Goal: Transaction & Acquisition: Purchase product/service

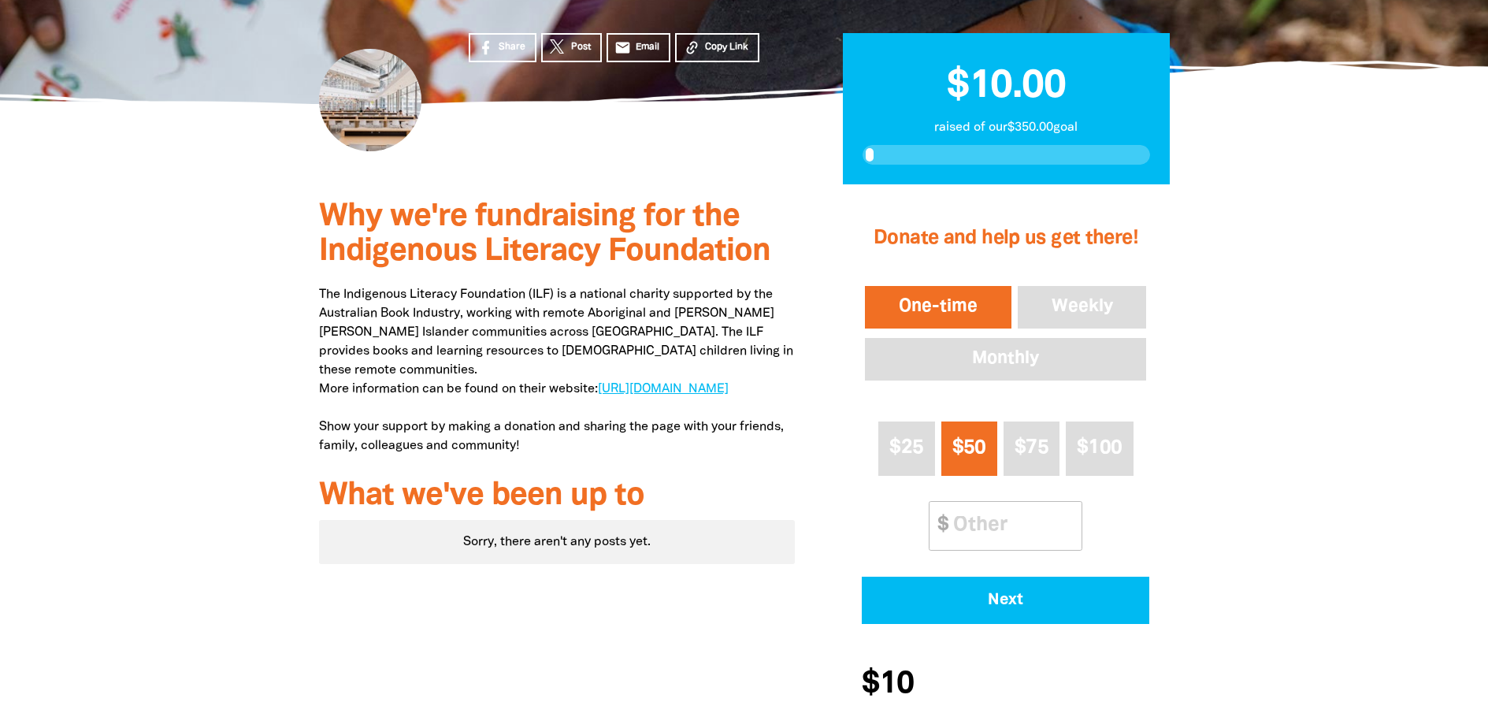
scroll to position [315, 0]
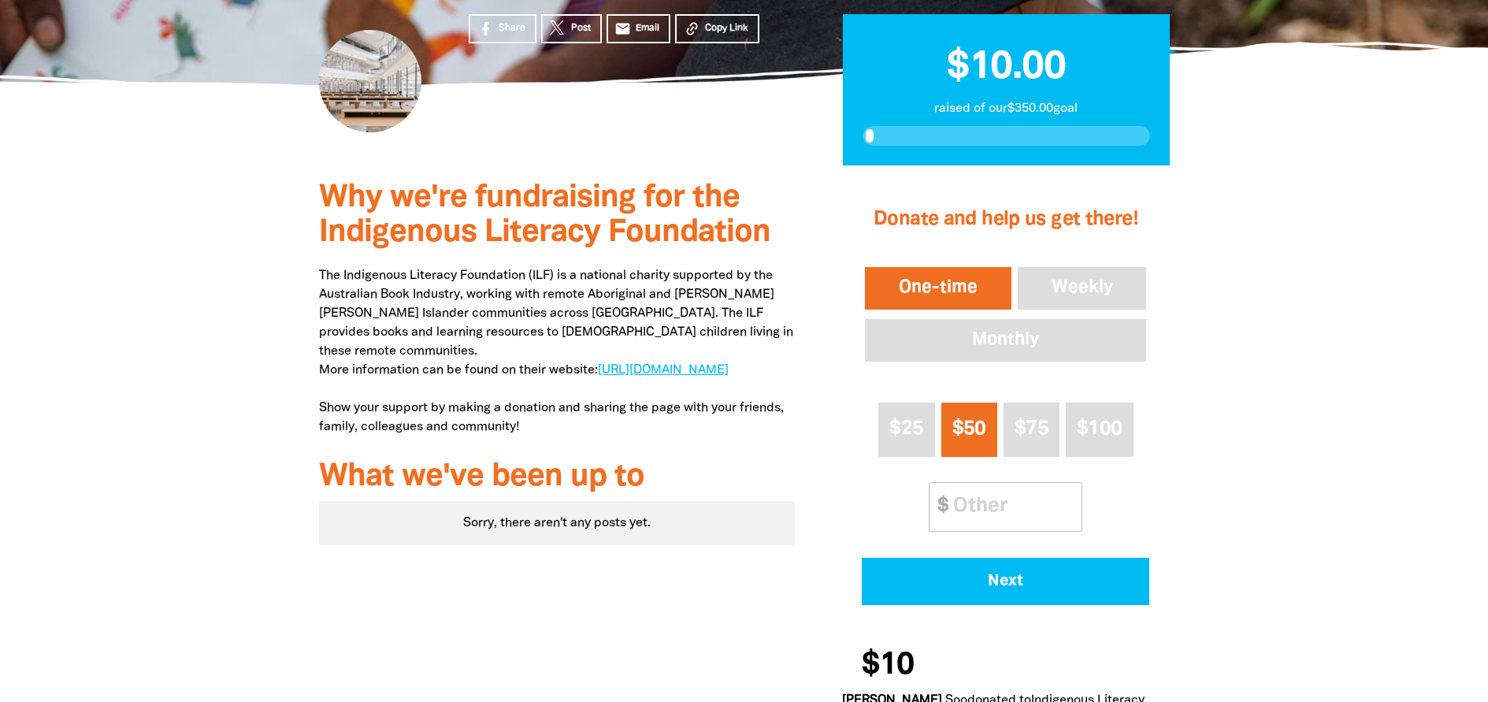
click at [934, 291] on button "One-time" at bounding box center [938, 288] width 153 height 49
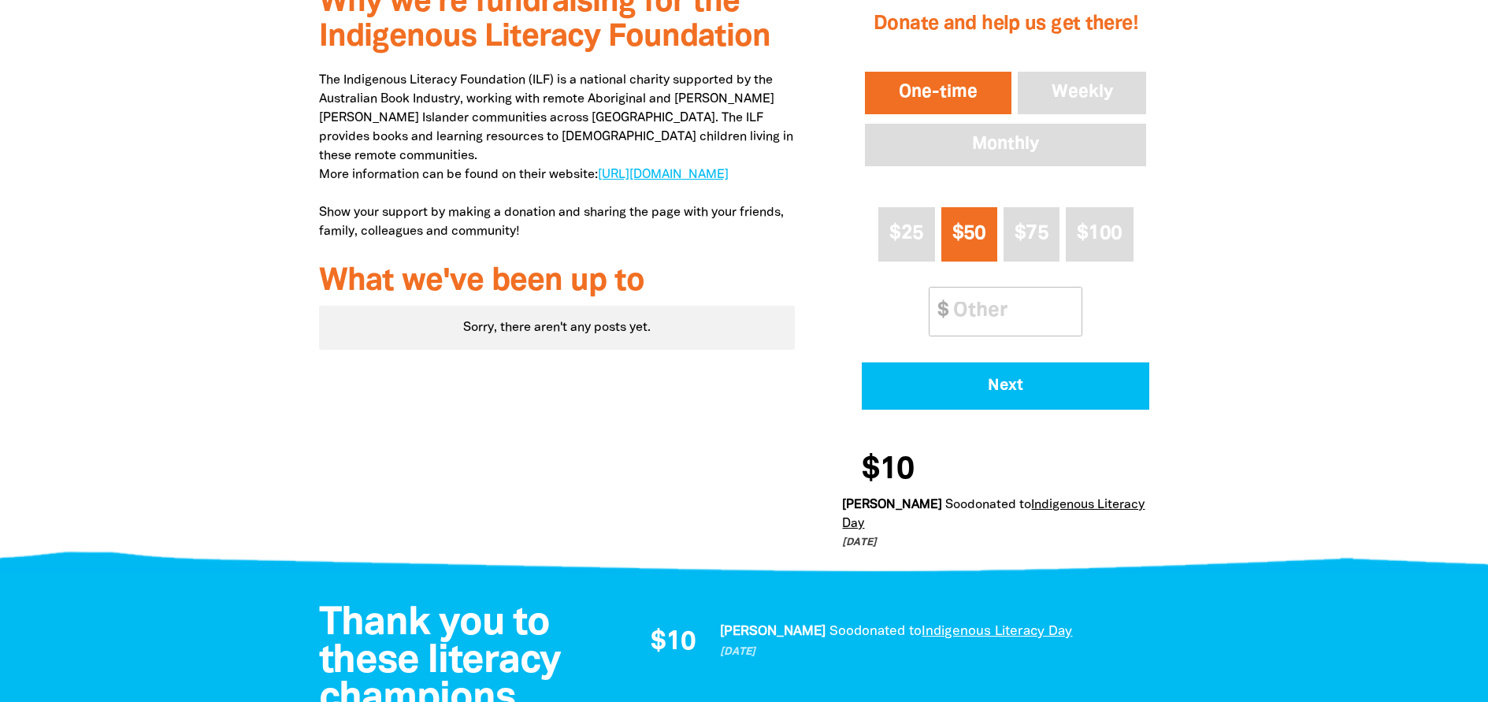
scroll to position [552, 0]
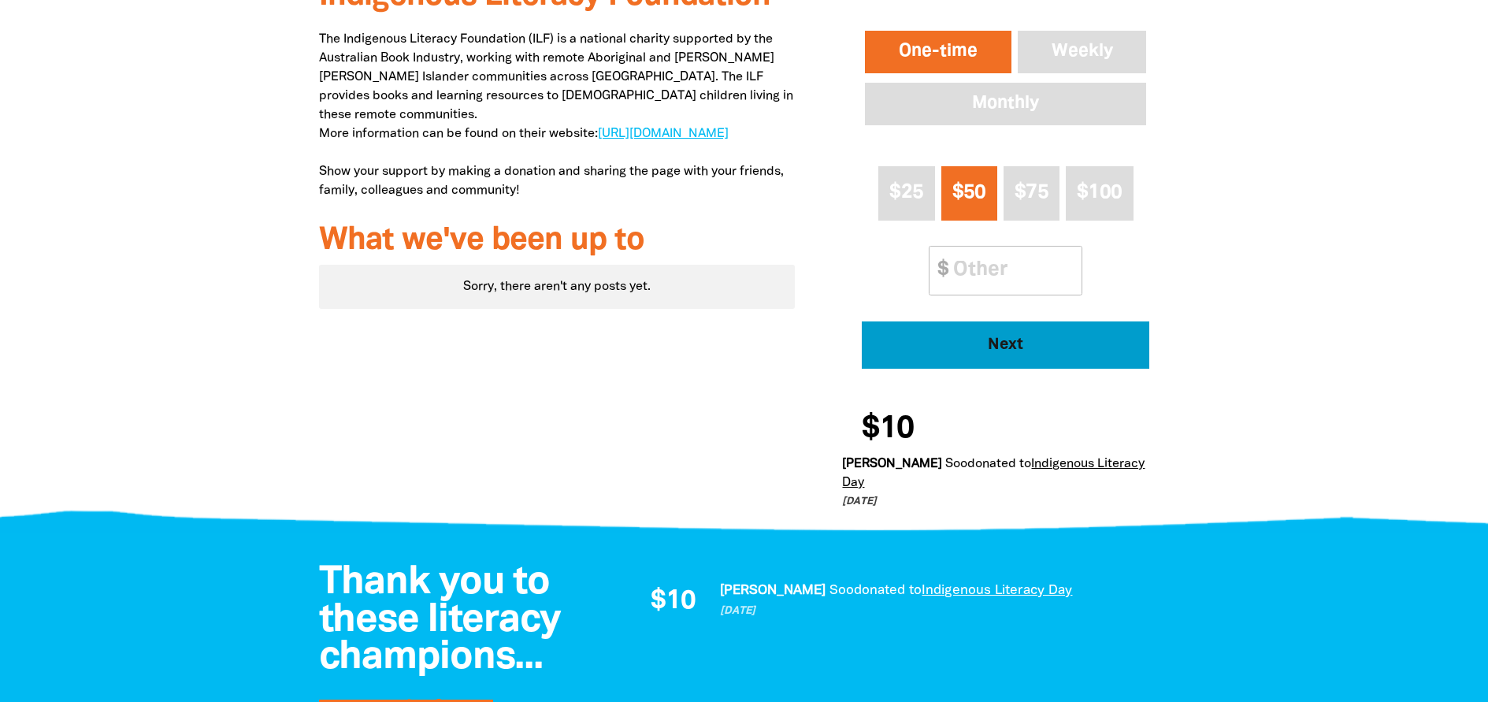
click at [1017, 347] on span "Next" at bounding box center [1006, 345] width 244 height 16
select select "AU"
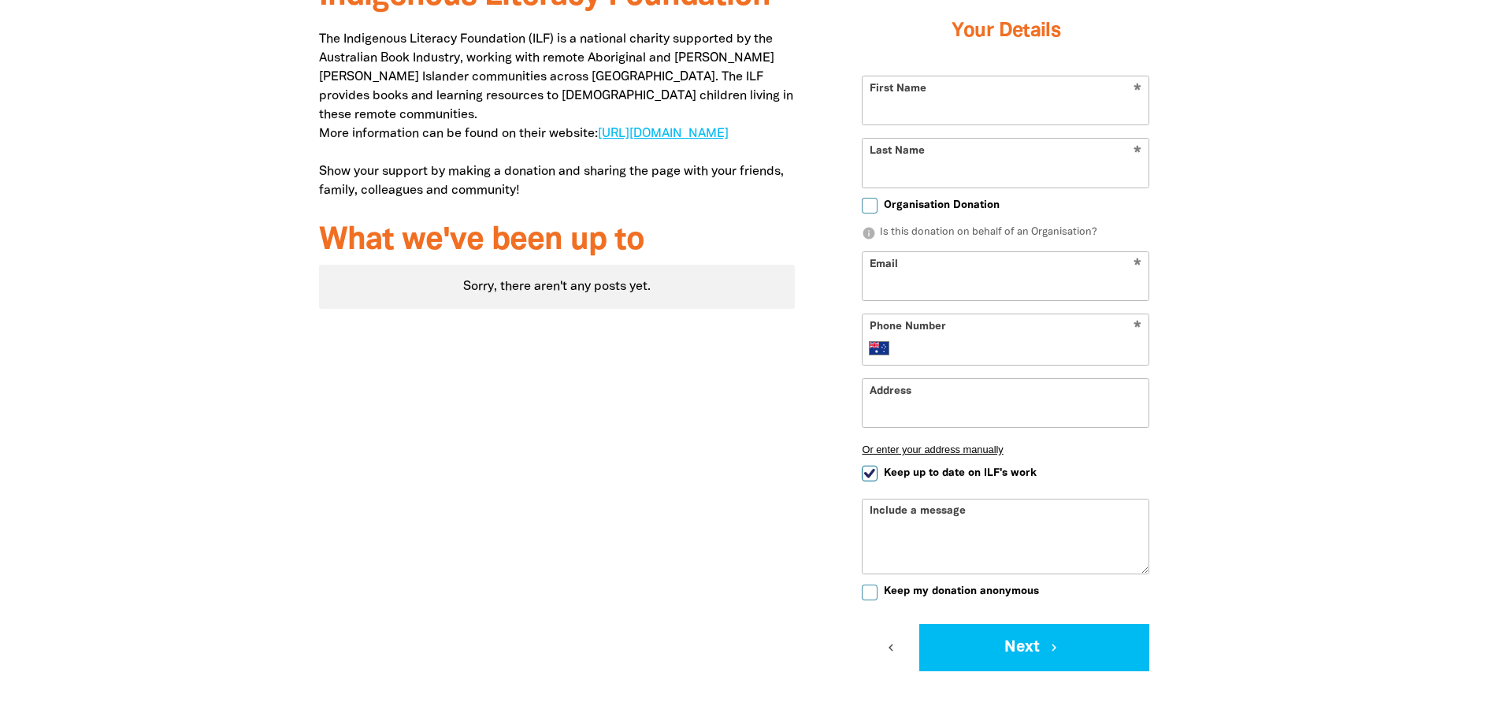
scroll to position [463, 0]
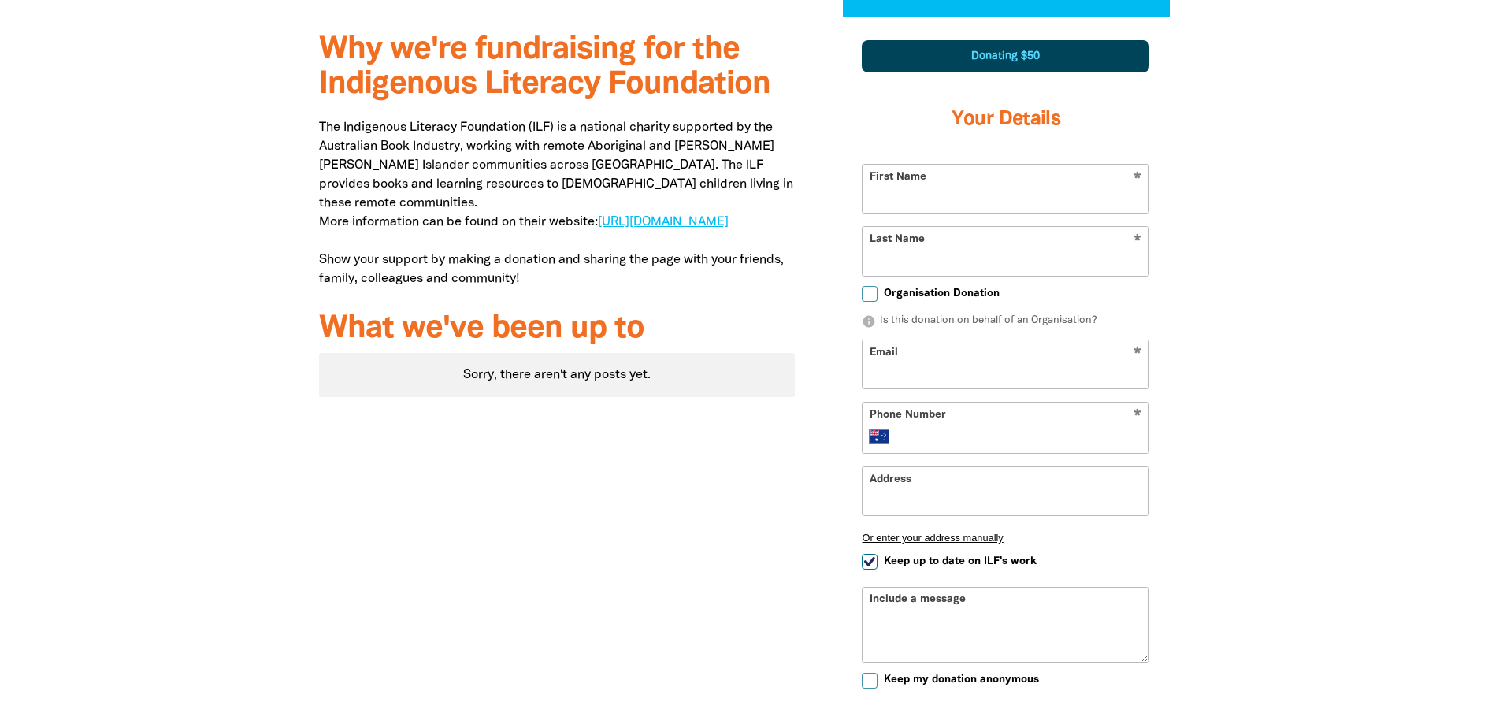
click at [955, 199] on input "First Name" at bounding box center [1006, 189] width 286 height 48
type input "Clare"
type input "[PERSON_NAME]"
type input "[EMAIL_ADDRESS][DOMAIN_NAME]"
type input "0418 867 810"
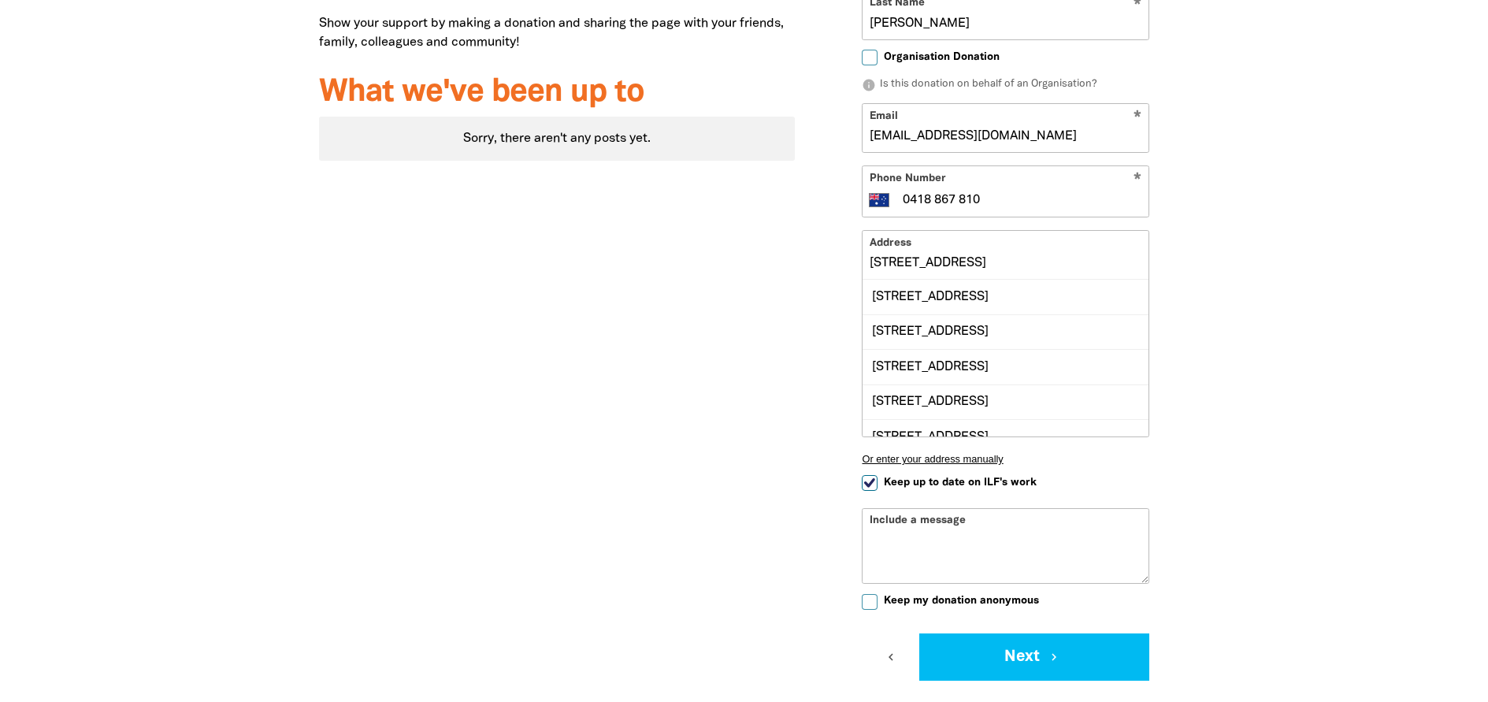
scroll to position [18, 0]
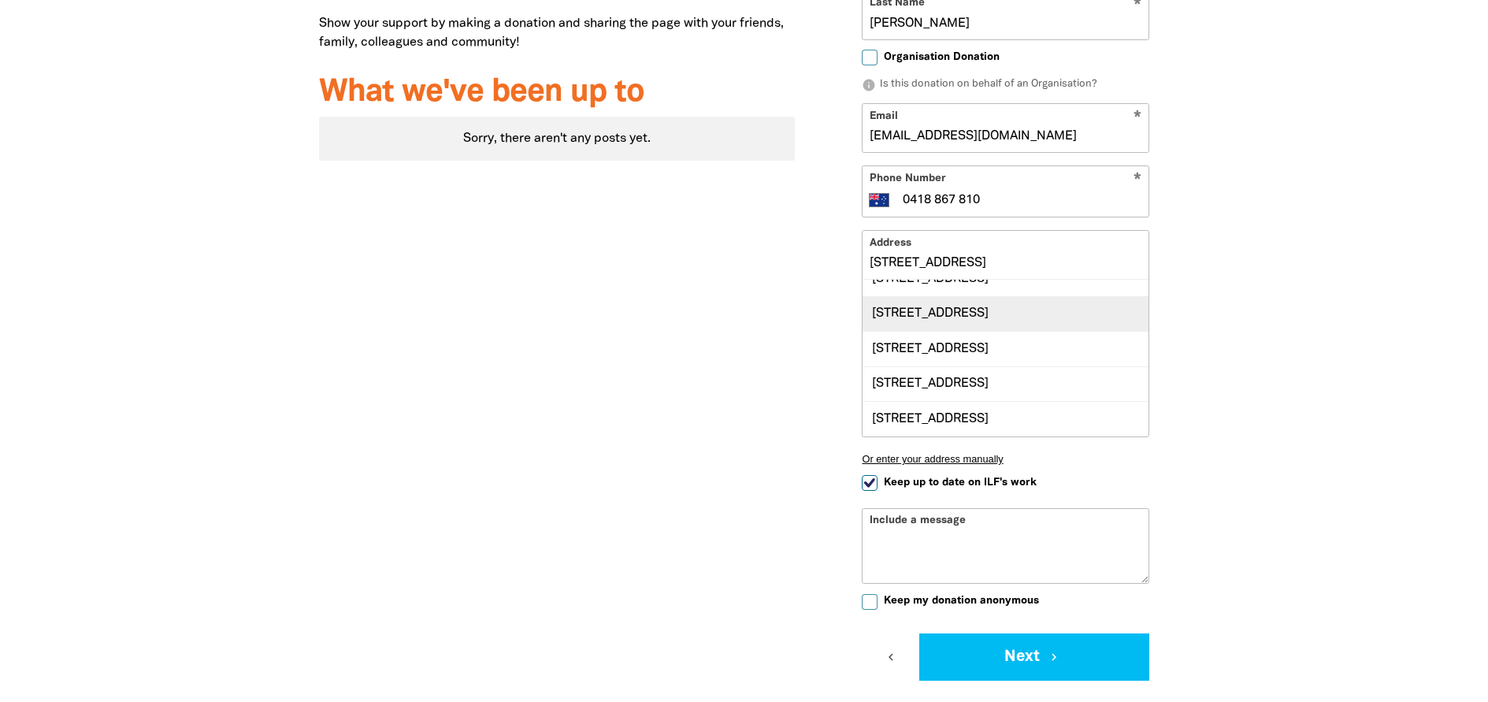
click at [1041, 318] on div "[STREET_ADDRESS]" at bounding box center [1006, 313] width 286 height 35
type input "[STREET_ADDRESS]"
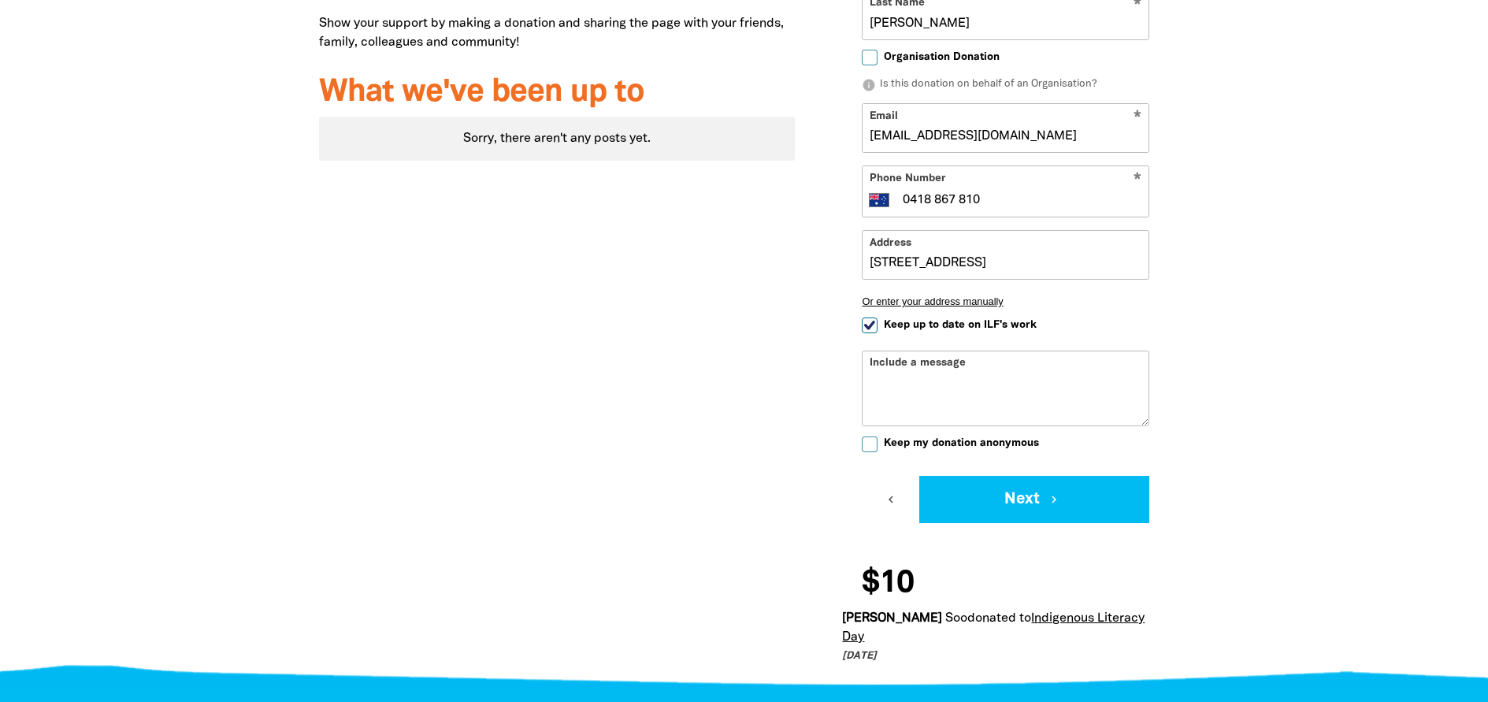
click at [867, 324] on input "Keep up to date on ILF's work" at bounding box center [870, 326] width 16 height 16
checkbox input "false"
click at [868, 445] on input "Keep my donation anonymous" at bounding box center [870, 444] width 16 height 16
checkbox input "true"
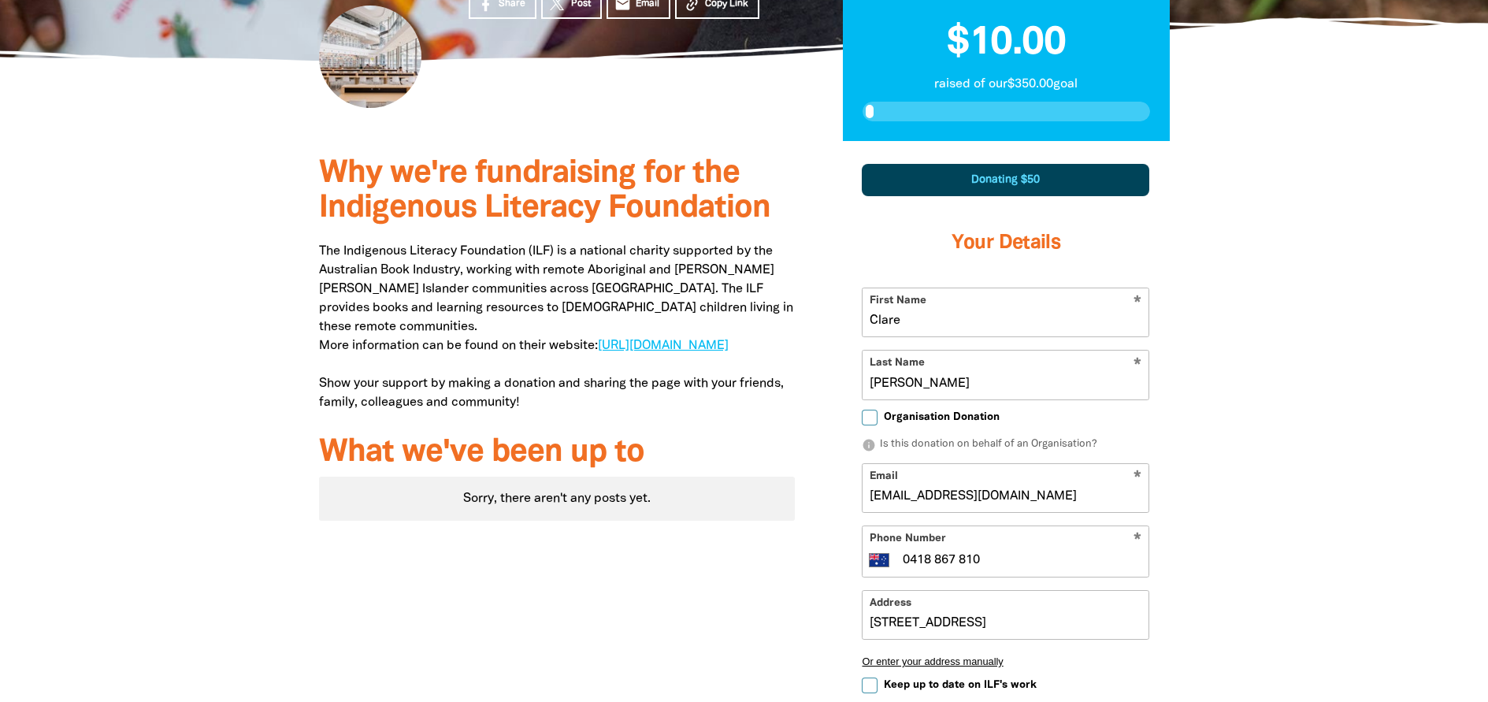
scroll to position [306, 0]
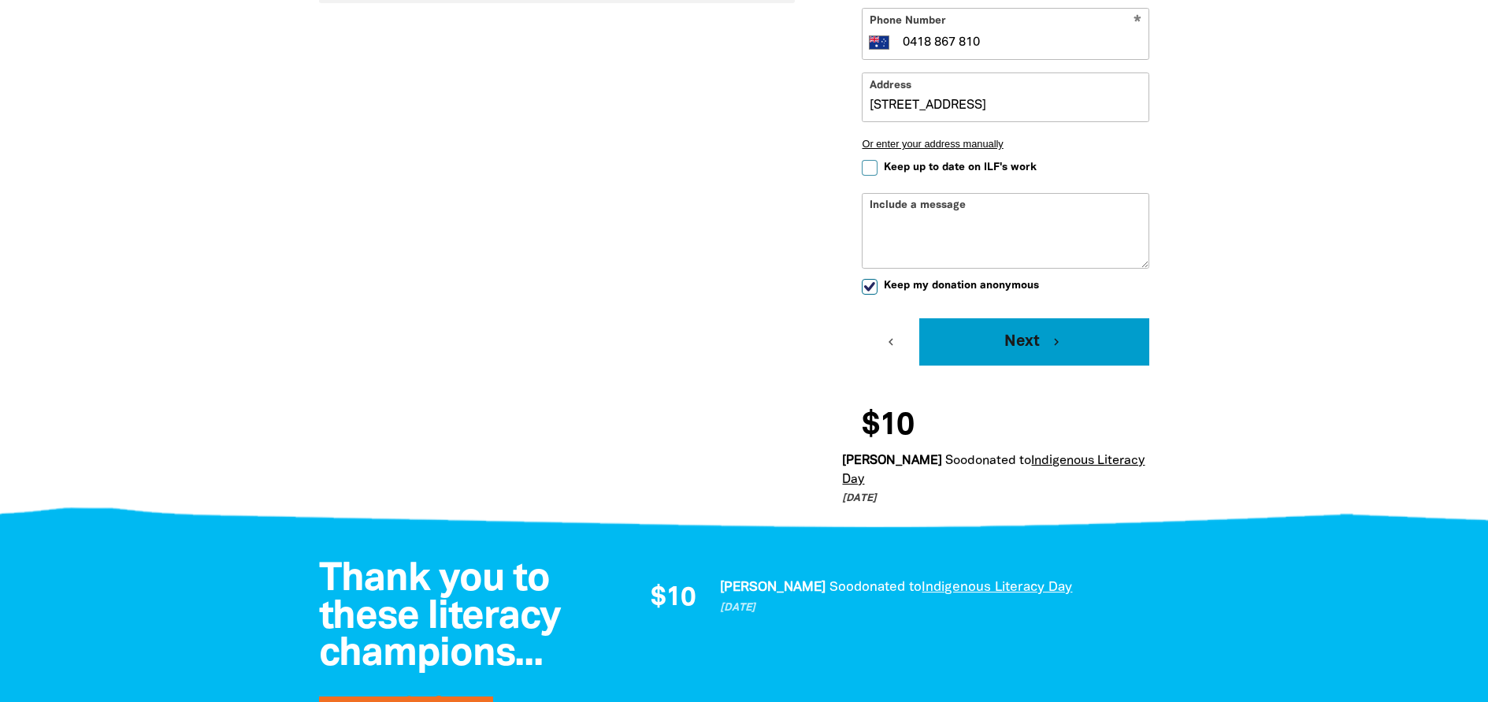
click at [1023, 343] on button "Next chevron_right" at bounding box center [1034, 341] width 230 height 47
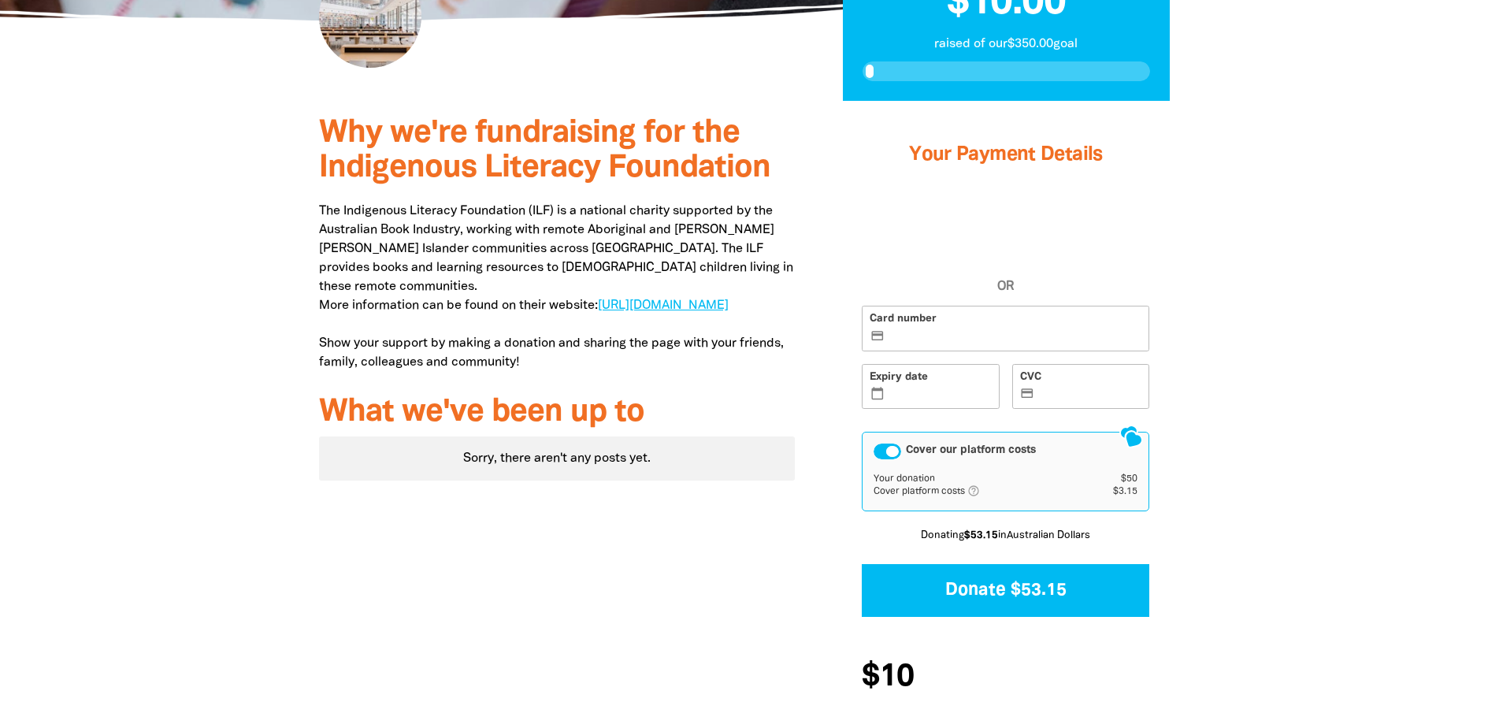
scroll to position [377, 0]
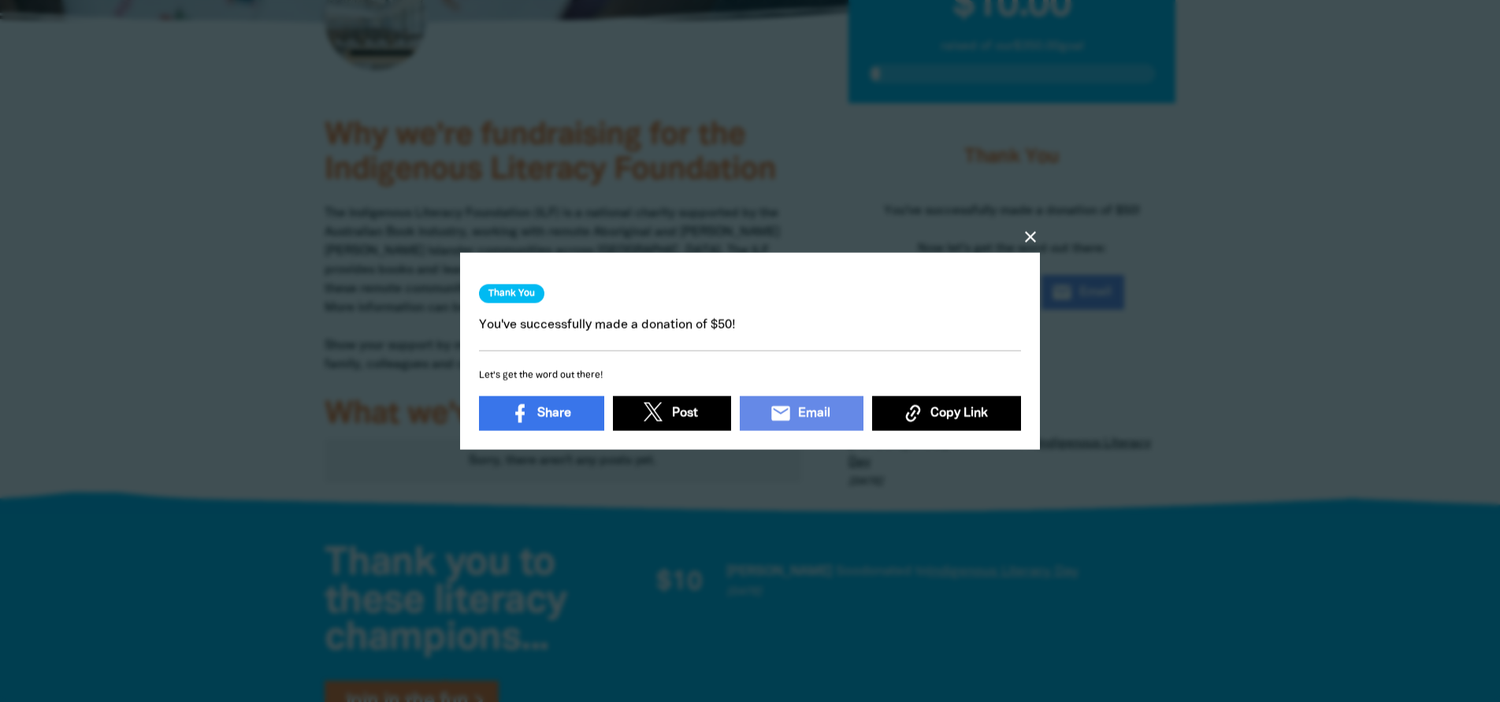
click at [1029, 233] on icon "close" at bounding box center [1030, 236] width 19 height 19
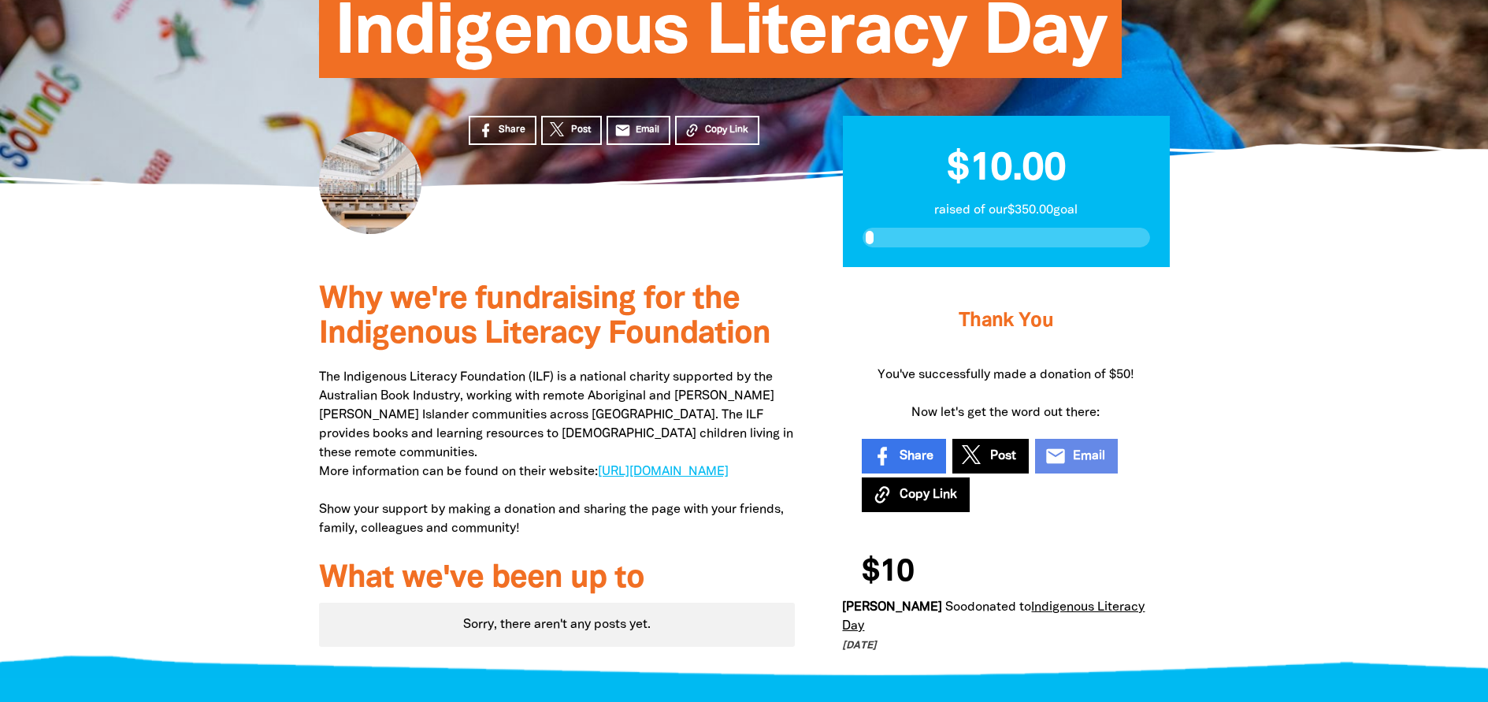
scroll to position [62, 0]
